Goal: Information Seeking & Learning: Learn about a topic

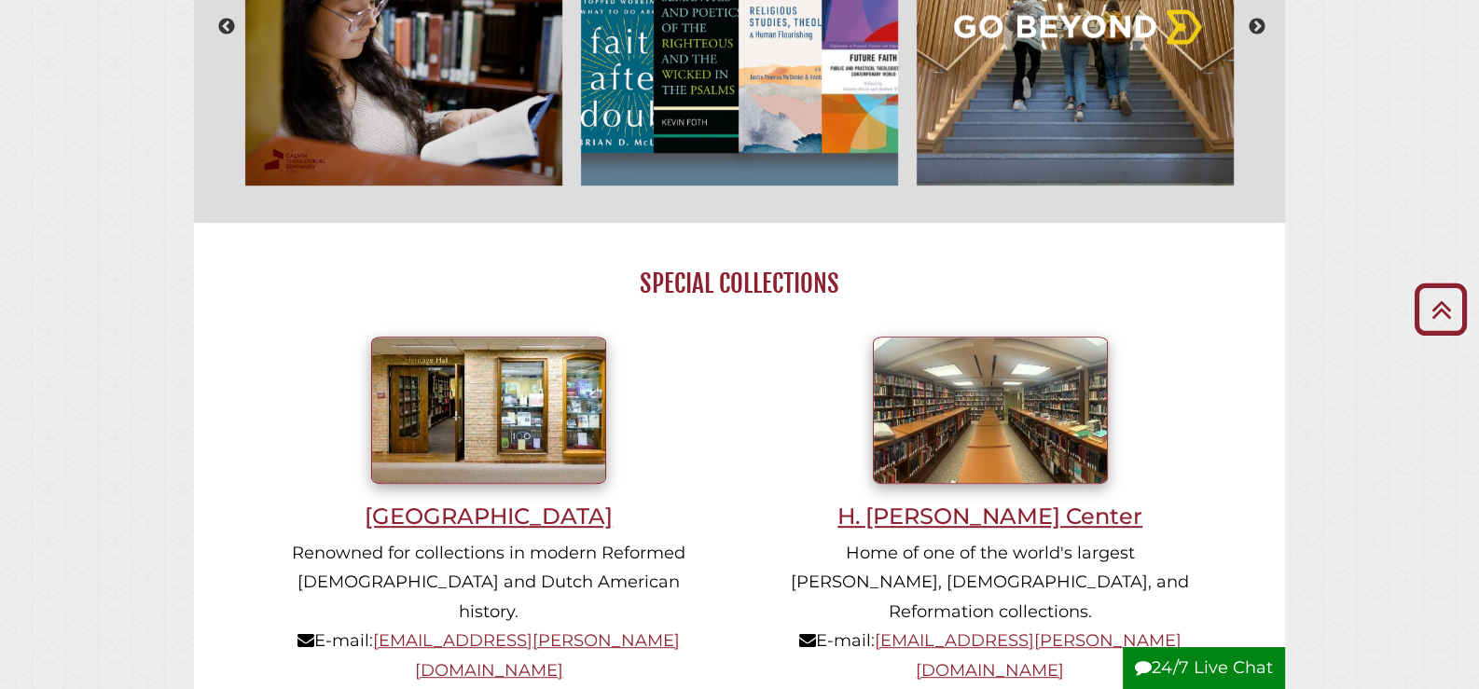
scroll to position [1243, 0]
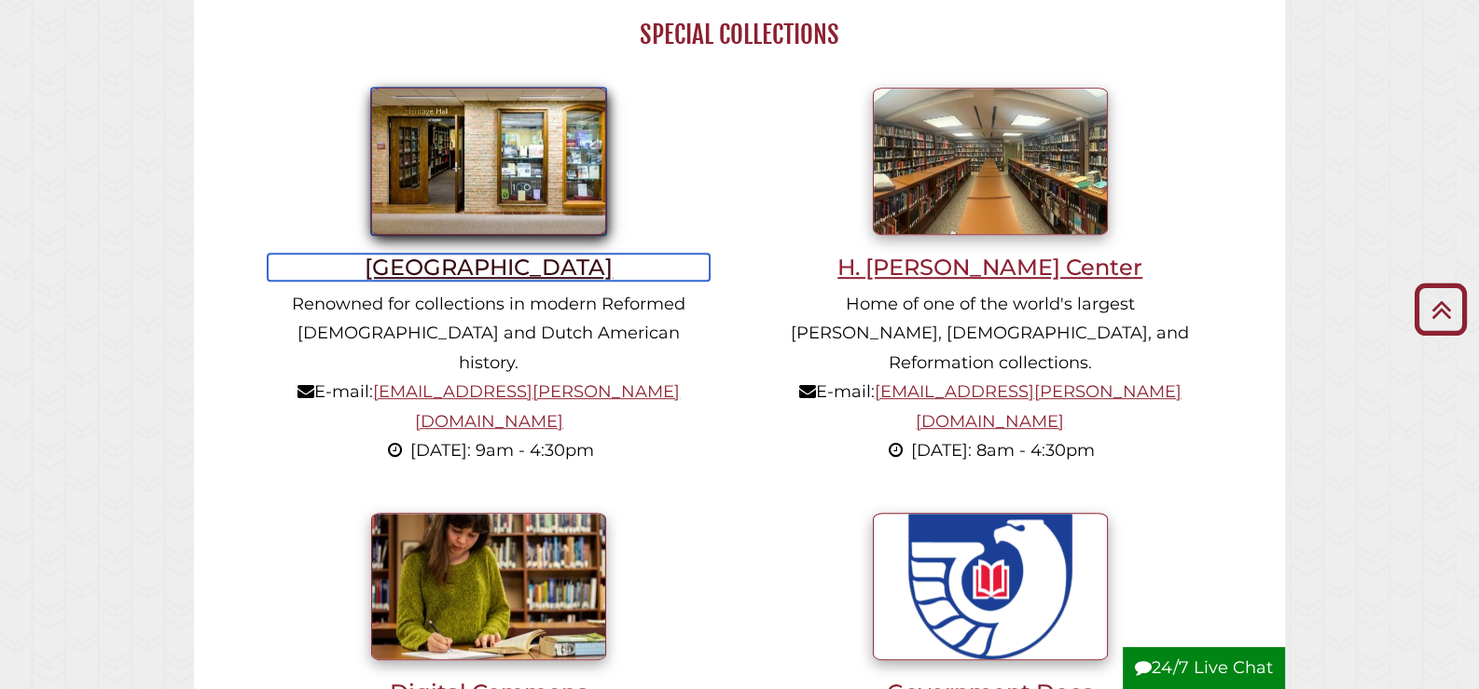
click at [499, 269] on h3 "[GEOGRAPHIC_DATA]" at bounding box center [489, 267] width 442 height 27
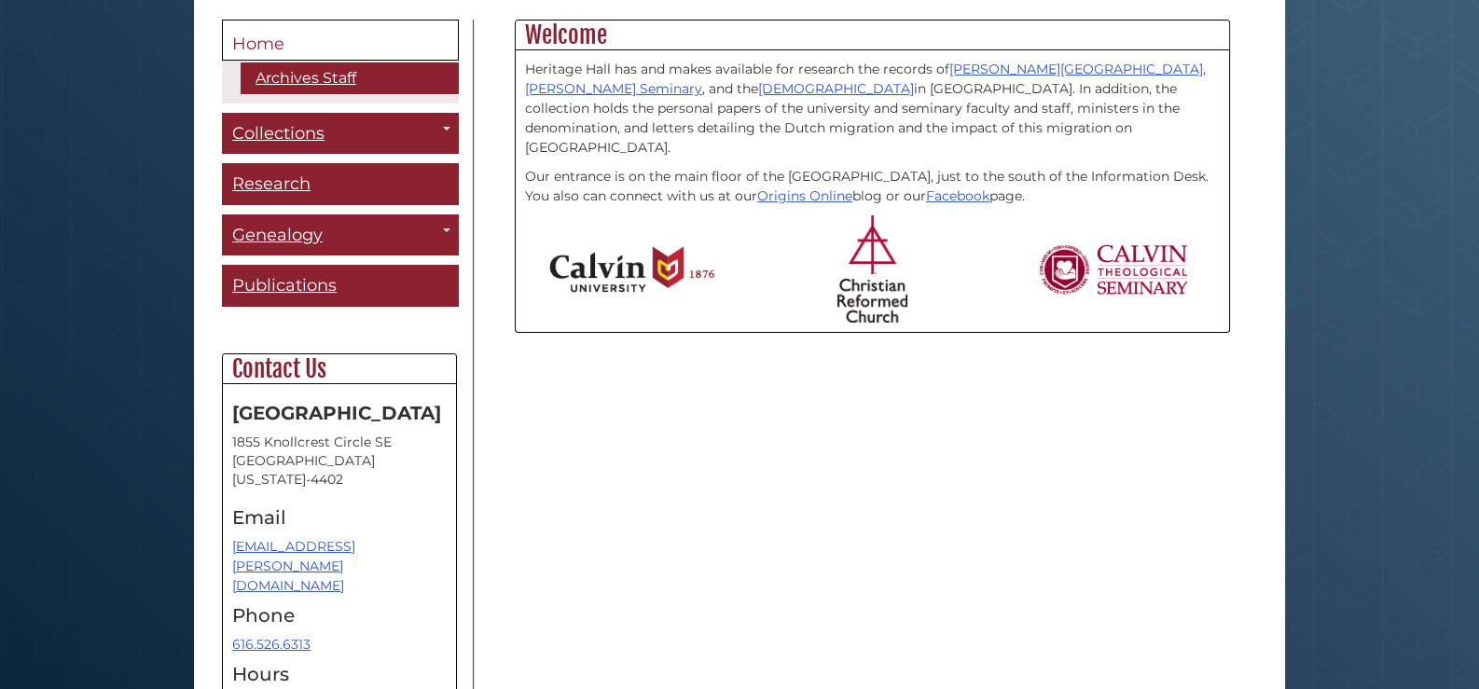
scroll to position [601, 0]
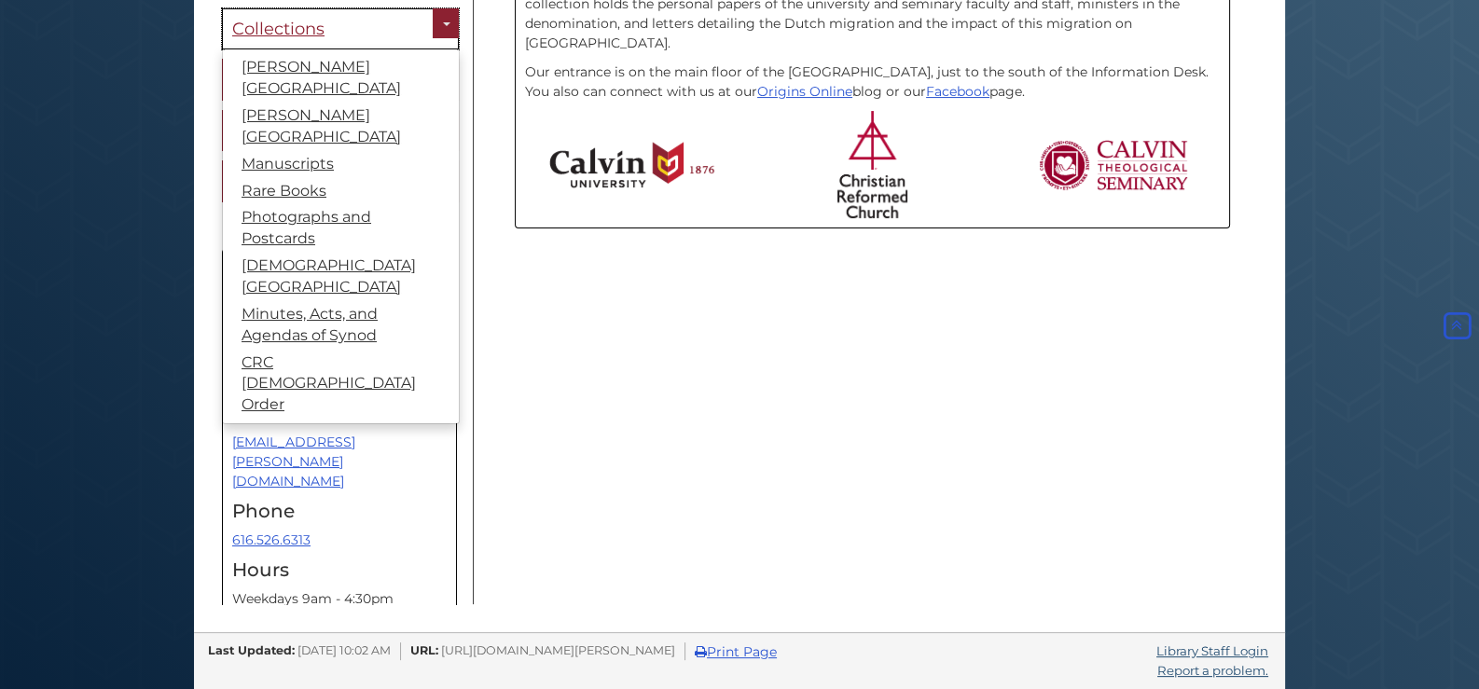
click at [286, 27] on span "Collections" at bounding box center [278, 29] width 92 height 21
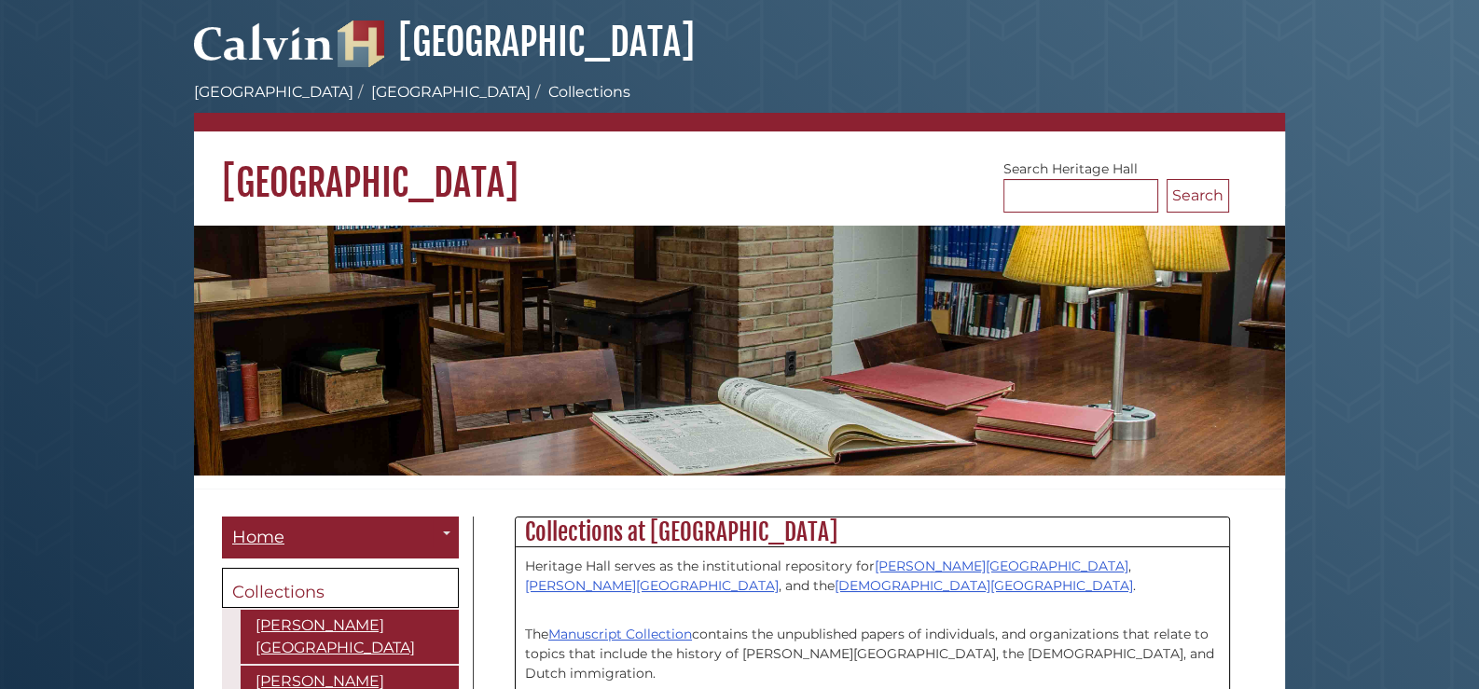
scroll to position [240, 713]
click at [834, 581] on link "[DEMOGRAPHIC_DATA][GEOGRAPHIC_DATA]" at bounding box center [983, 585] width 298 height 17
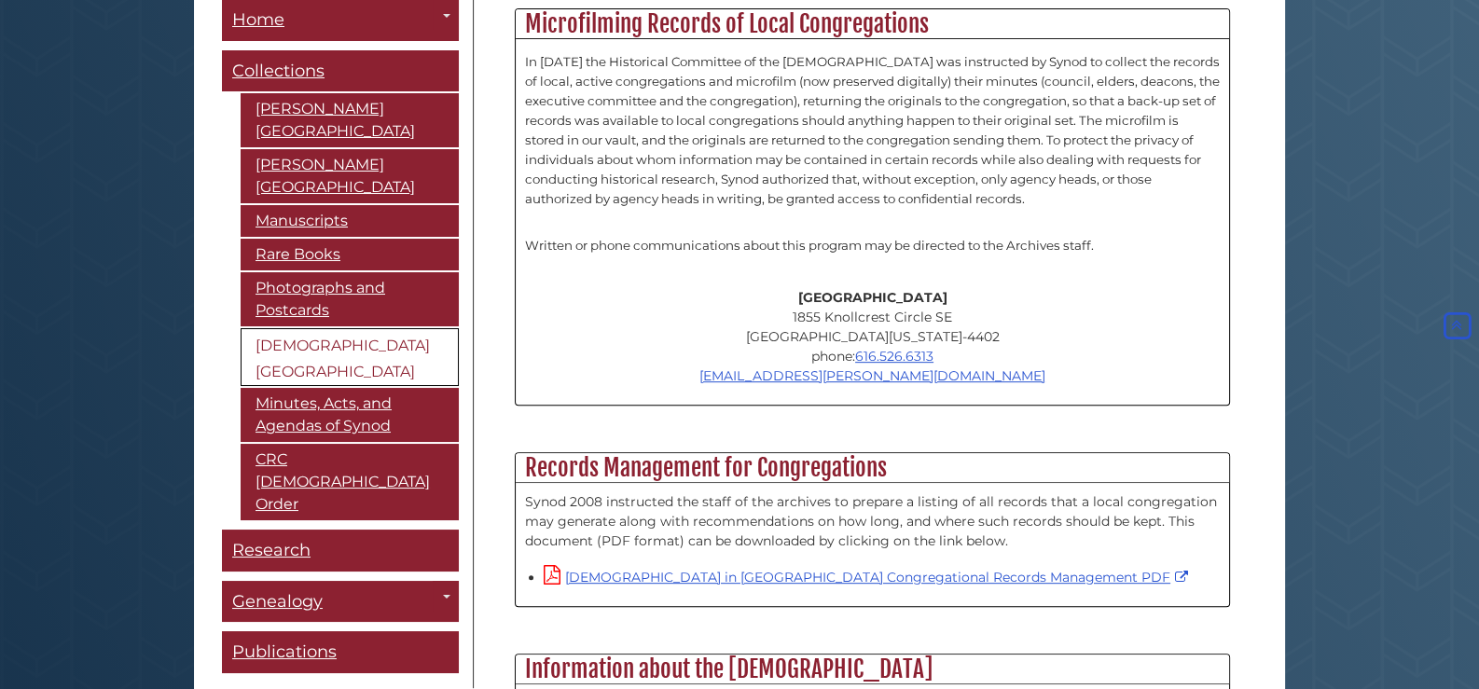
scroll to position [1243, 0]
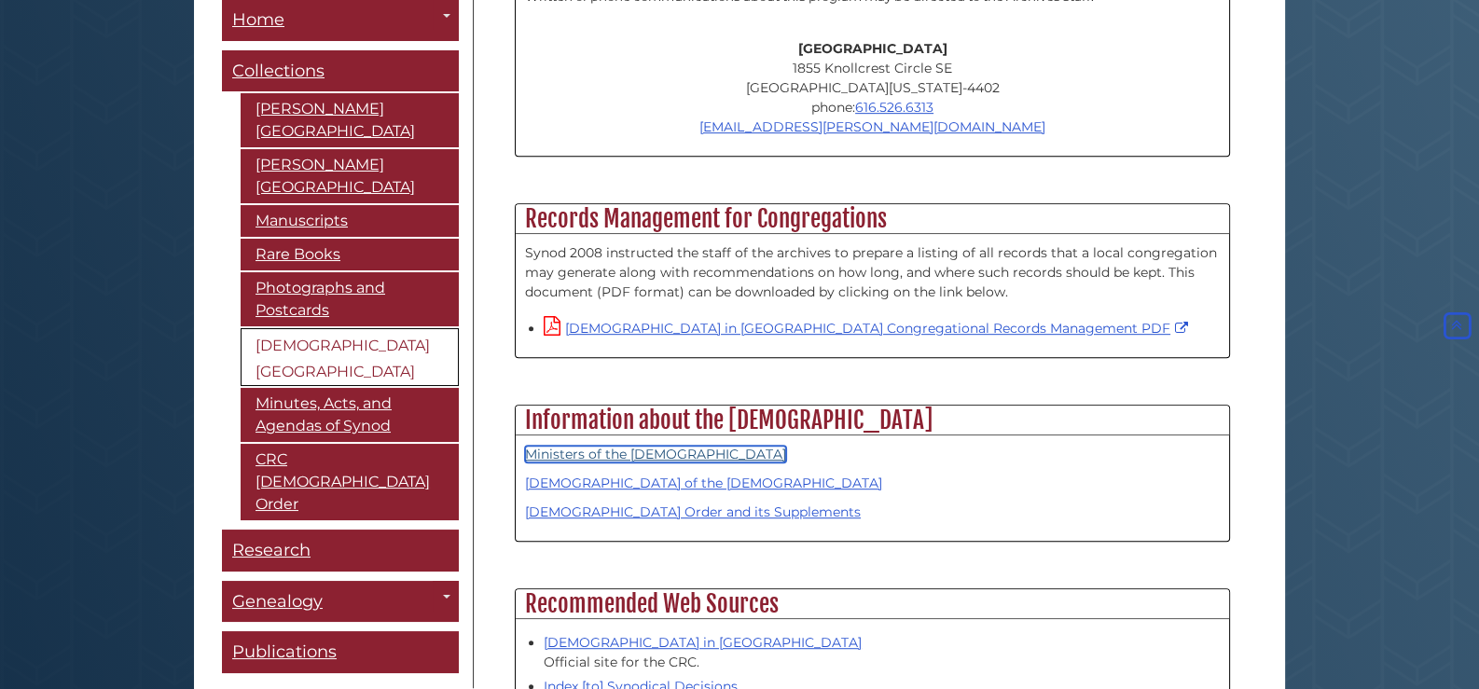
click at [615, 446] on link "Ministers of the Christian Reformed Church" at bounding box center [655, 454] width 261 height 17
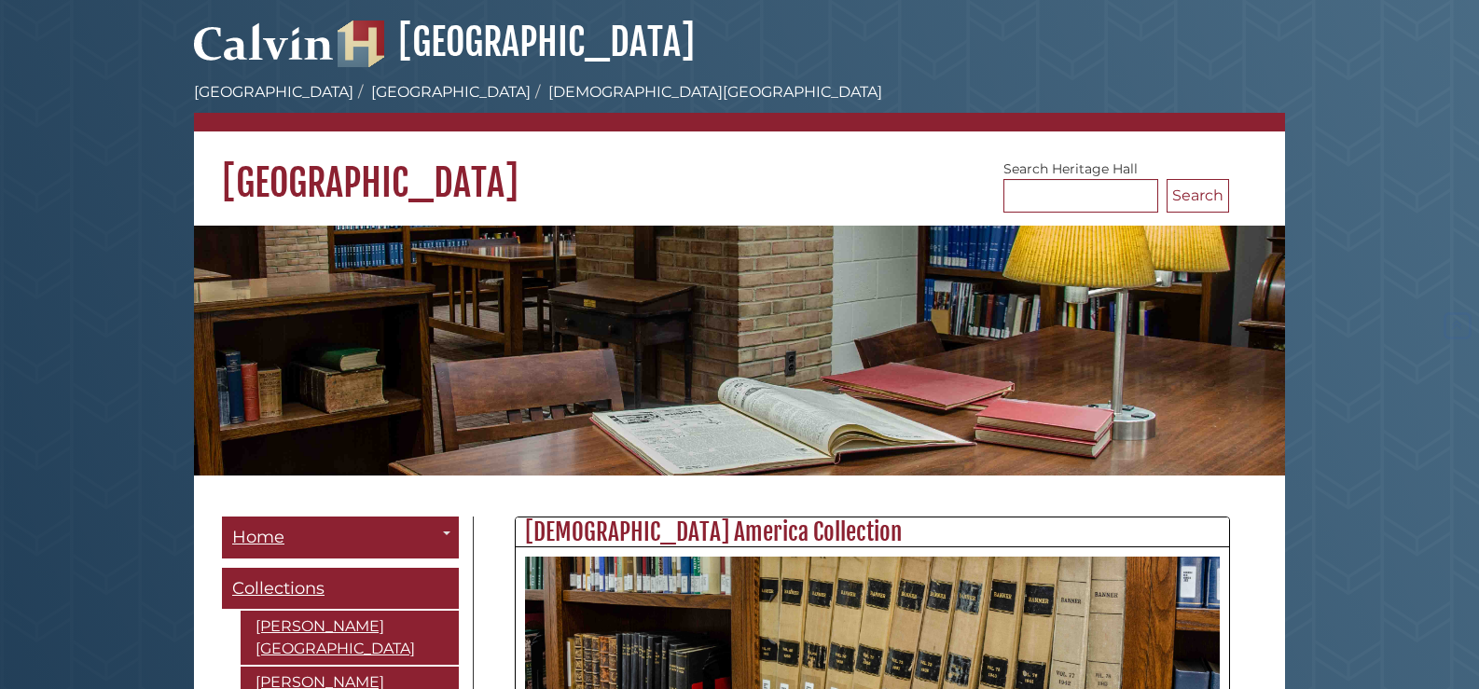
scroll to position [1243, 0]
